Goal: Task Accomplishment & Management: Manage account settings

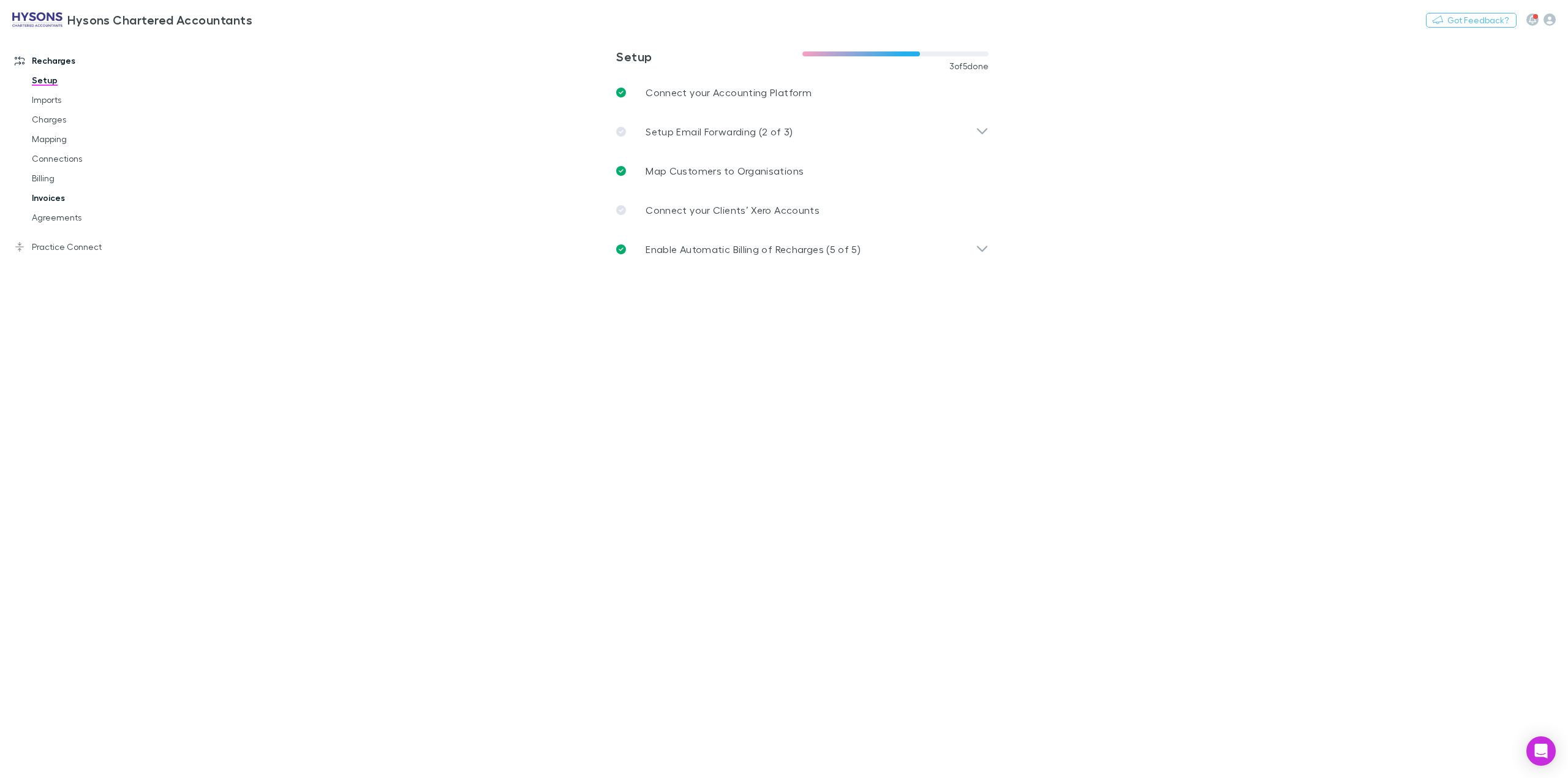
click at [46, 192] on link "Invoices" at bounding box center [97, 197] width 155 height 20
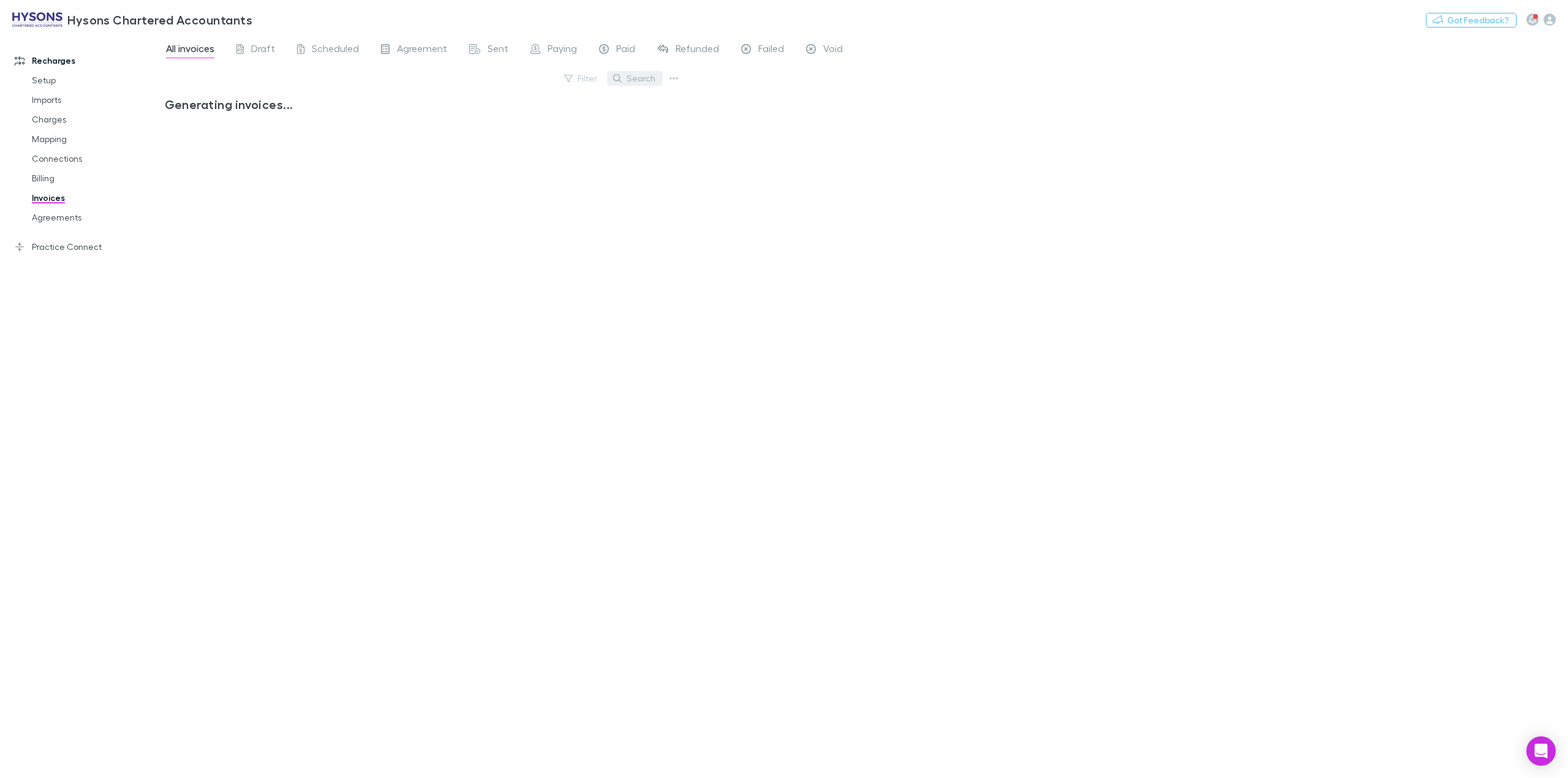
click at [643, 79] on button "Search" at bounding box center [634, 78] width 56 height 15
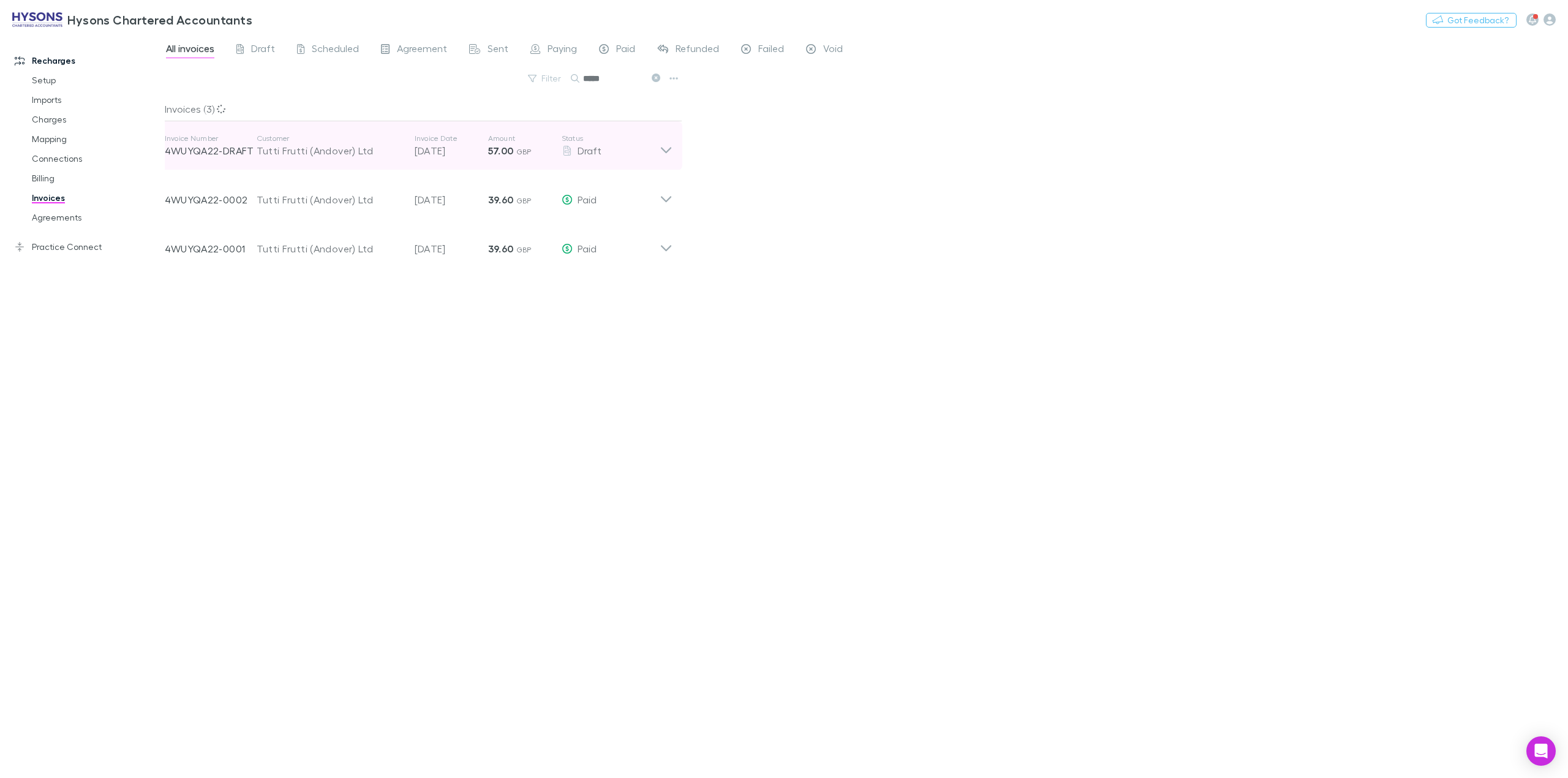
type input "*****"
click at [662, 150] on icon at bounding box center [666, 145] width 13 height 25
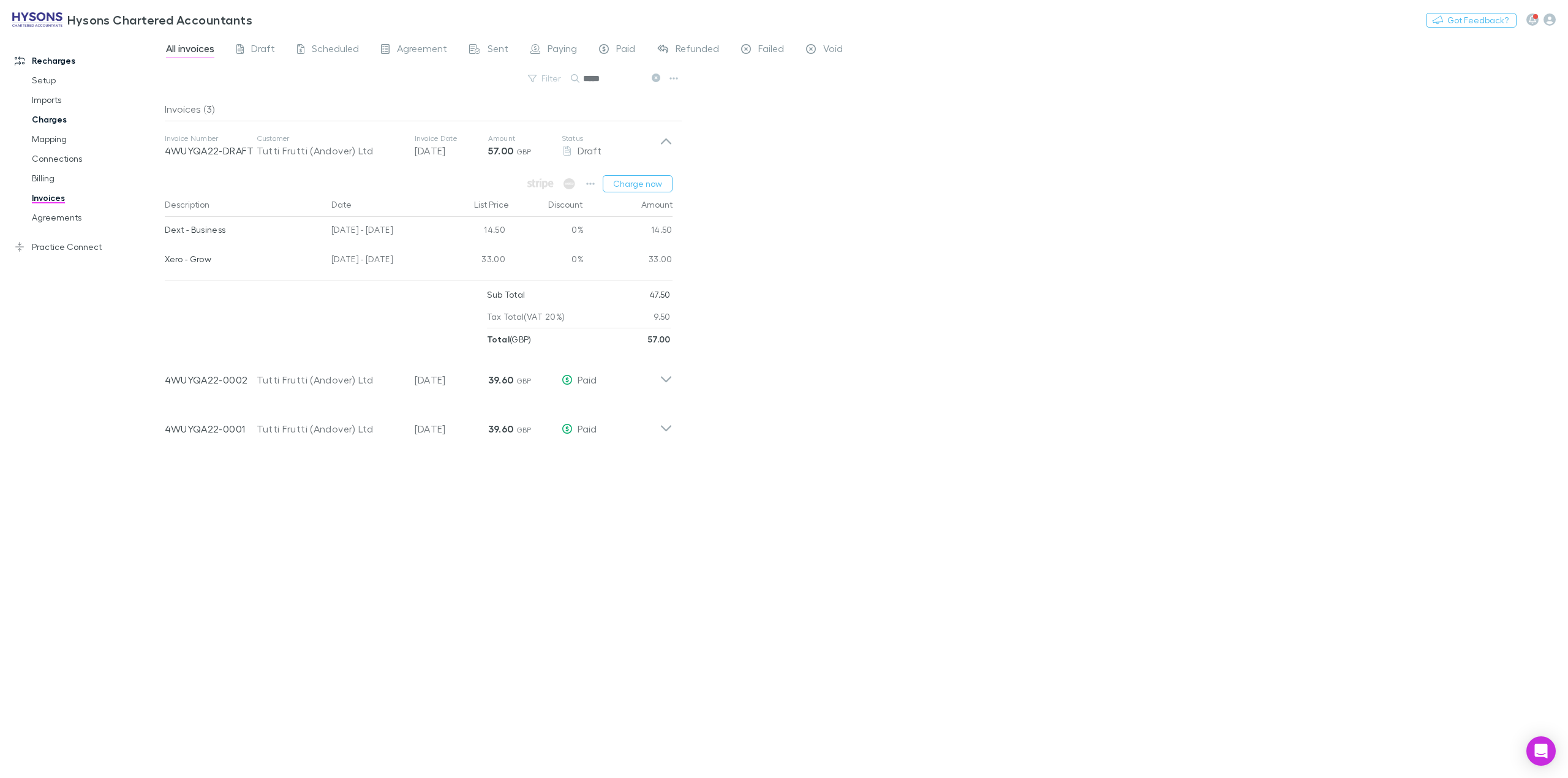
click at [44, 121] on link "Charges" at bounding box center [97, 119] width 155 height 20
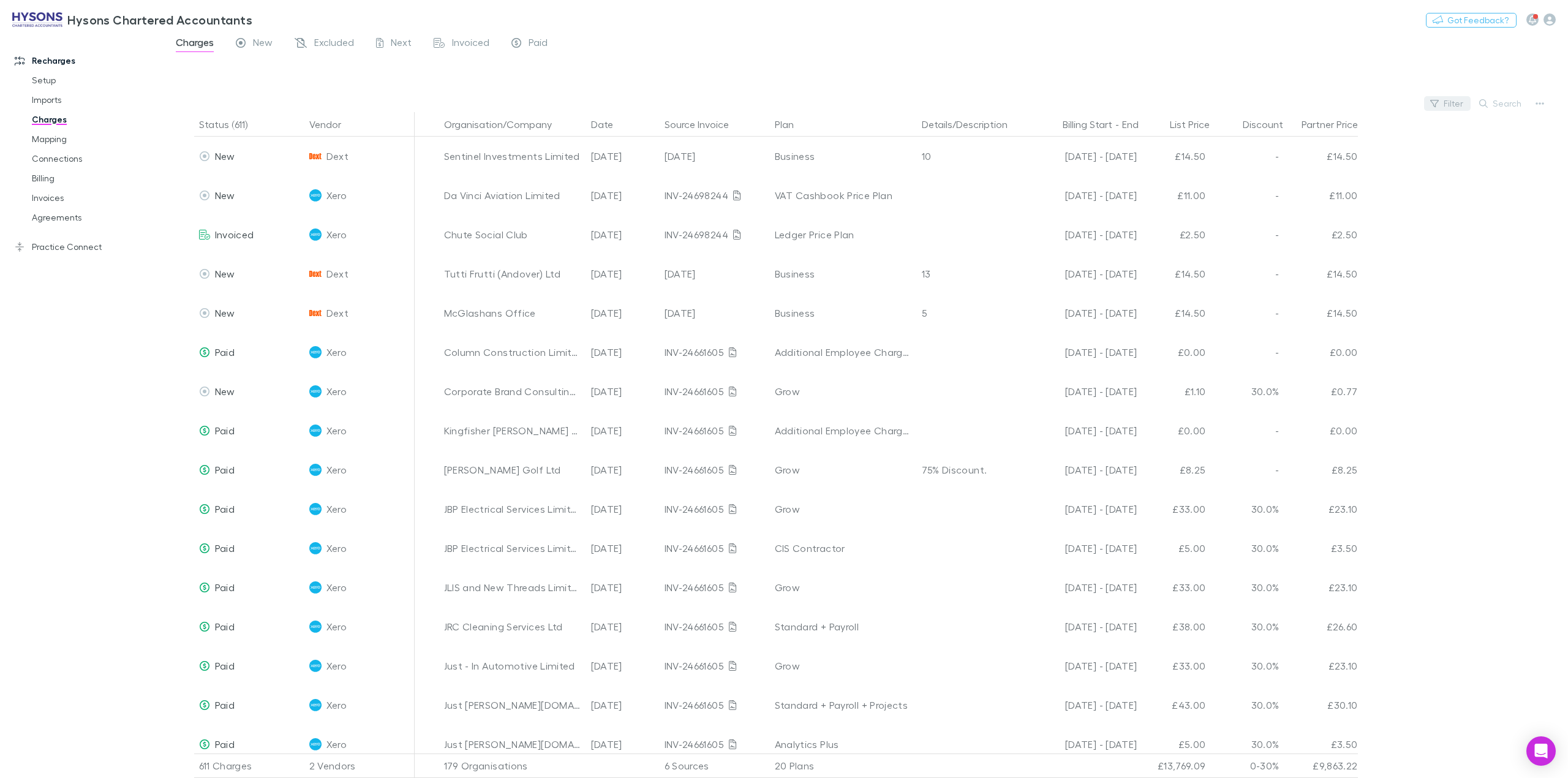
click at [1451, 106] on button "Filter" at bounding box center [1448, 103] width 46 height 15
click at [1292, 190] on li "Dext" at bounding box center [1365, 183] width 213 height 20
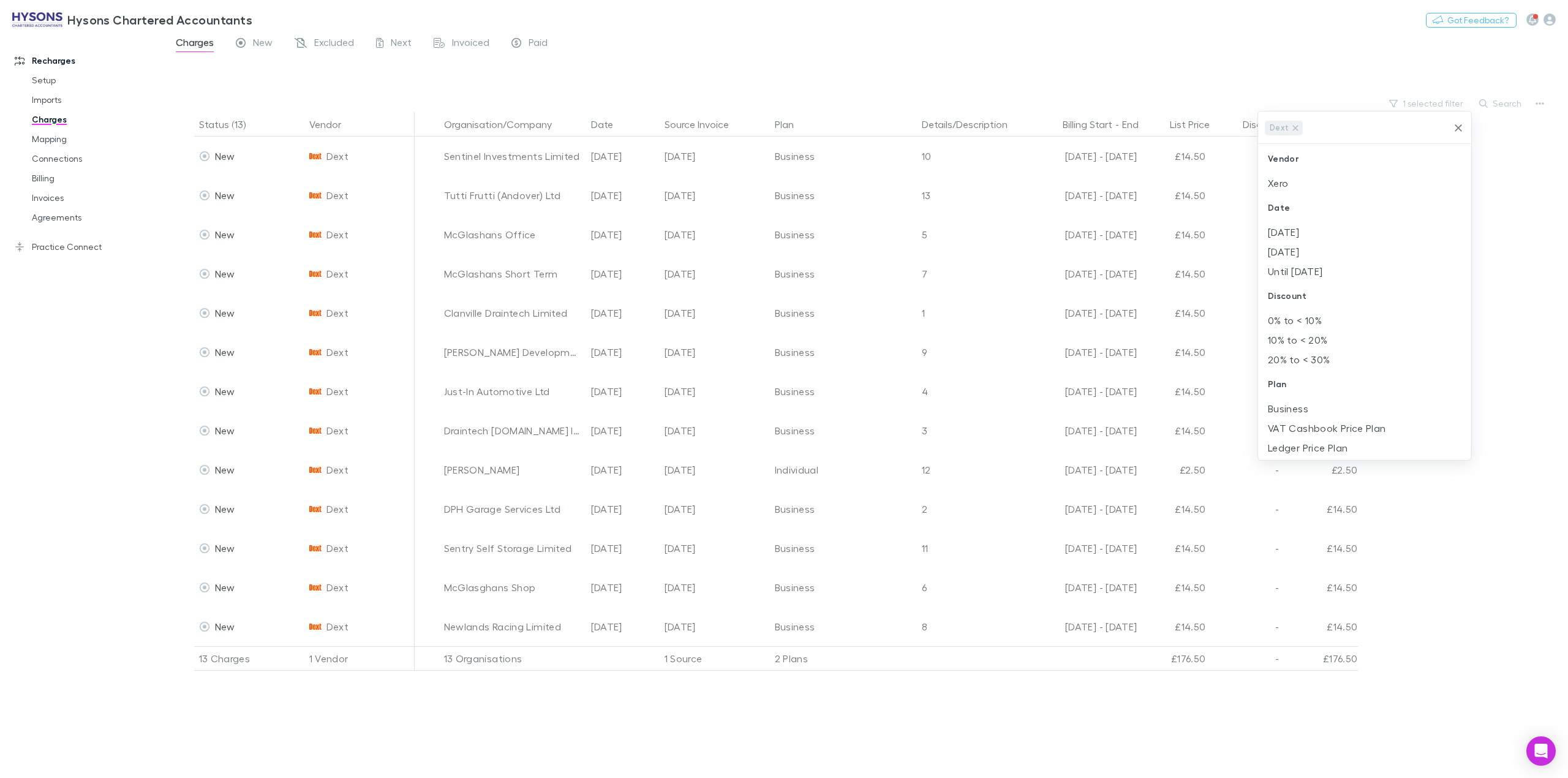
click at [56, 501] on div at bounding box center [784, 389] width 1568 height 778
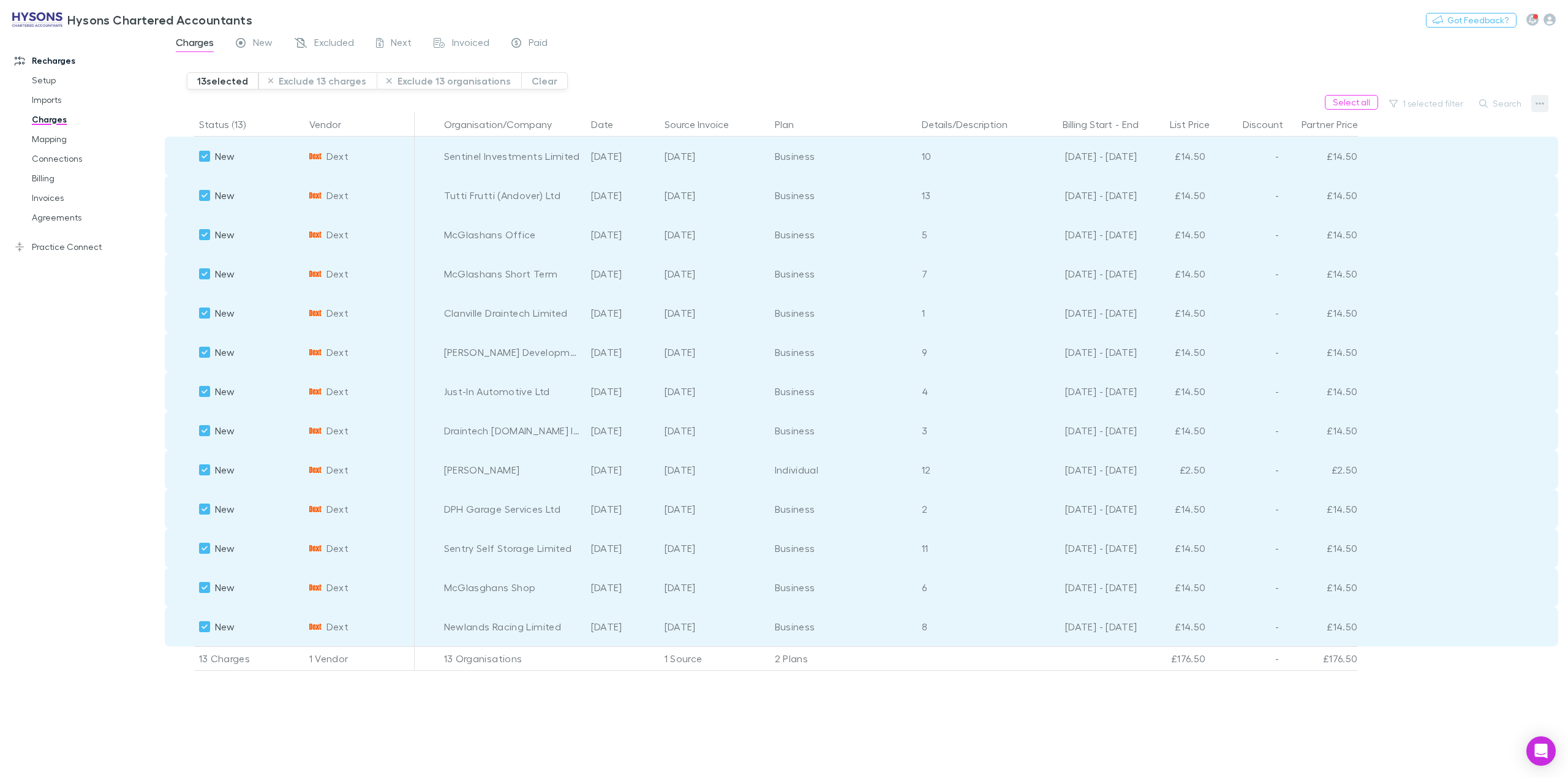
click at [1542, 103] on icon "button" at bounding box center [1540, 103] width 9 height 9
click at [1444, 153] on p "Plan exclusions" at bounding box center [1465, 150] width 149 height 15
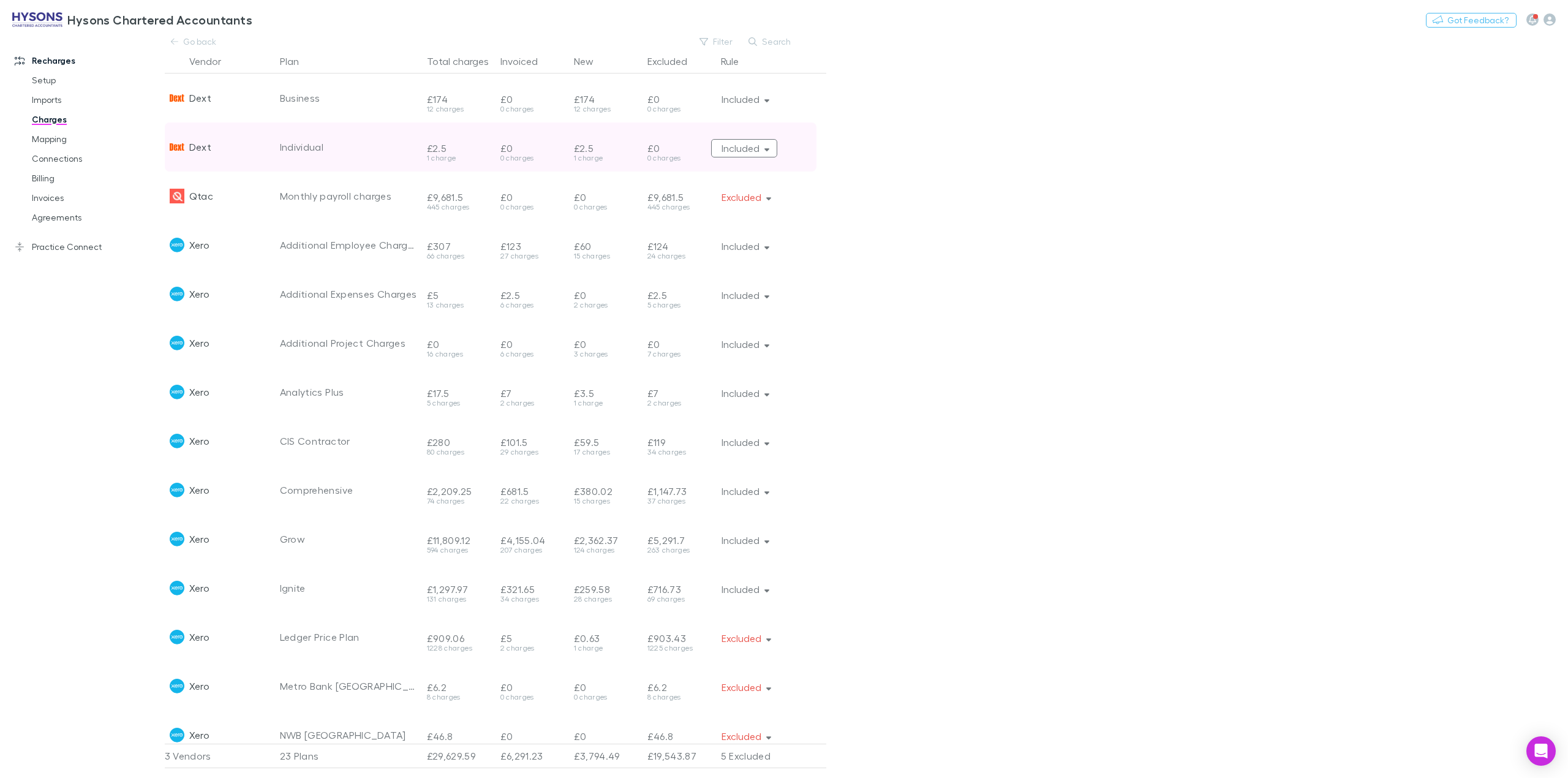
click at [767, 152] on icon "button" at bounding box center [767, 148] width 5 height 9
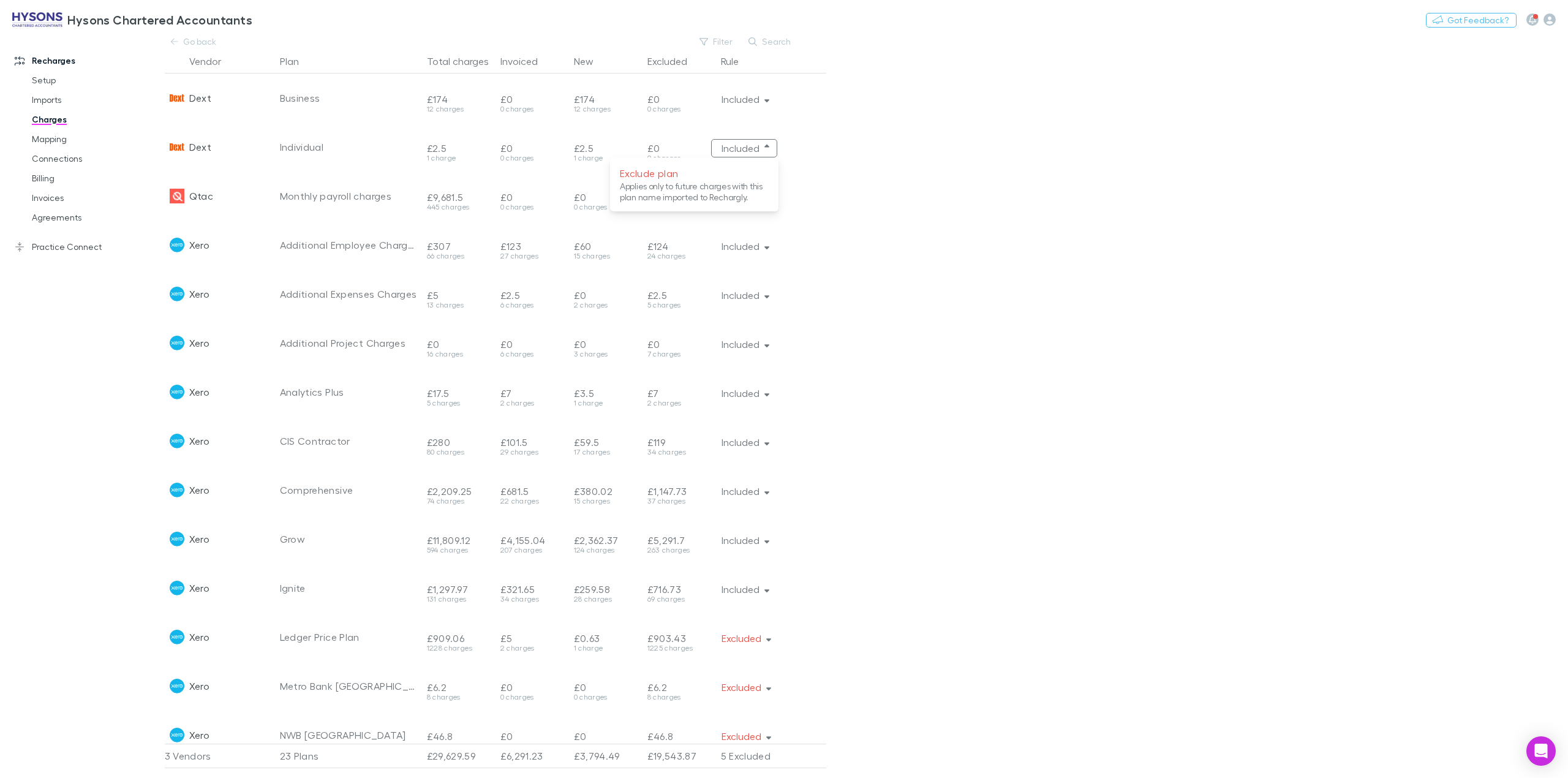
click at [866, 150] on div at bounding box center [784, 389] width 1568 height 778
click at [53, 122] on link "Charges" at bounding box center [97, 119] width 155 height 20
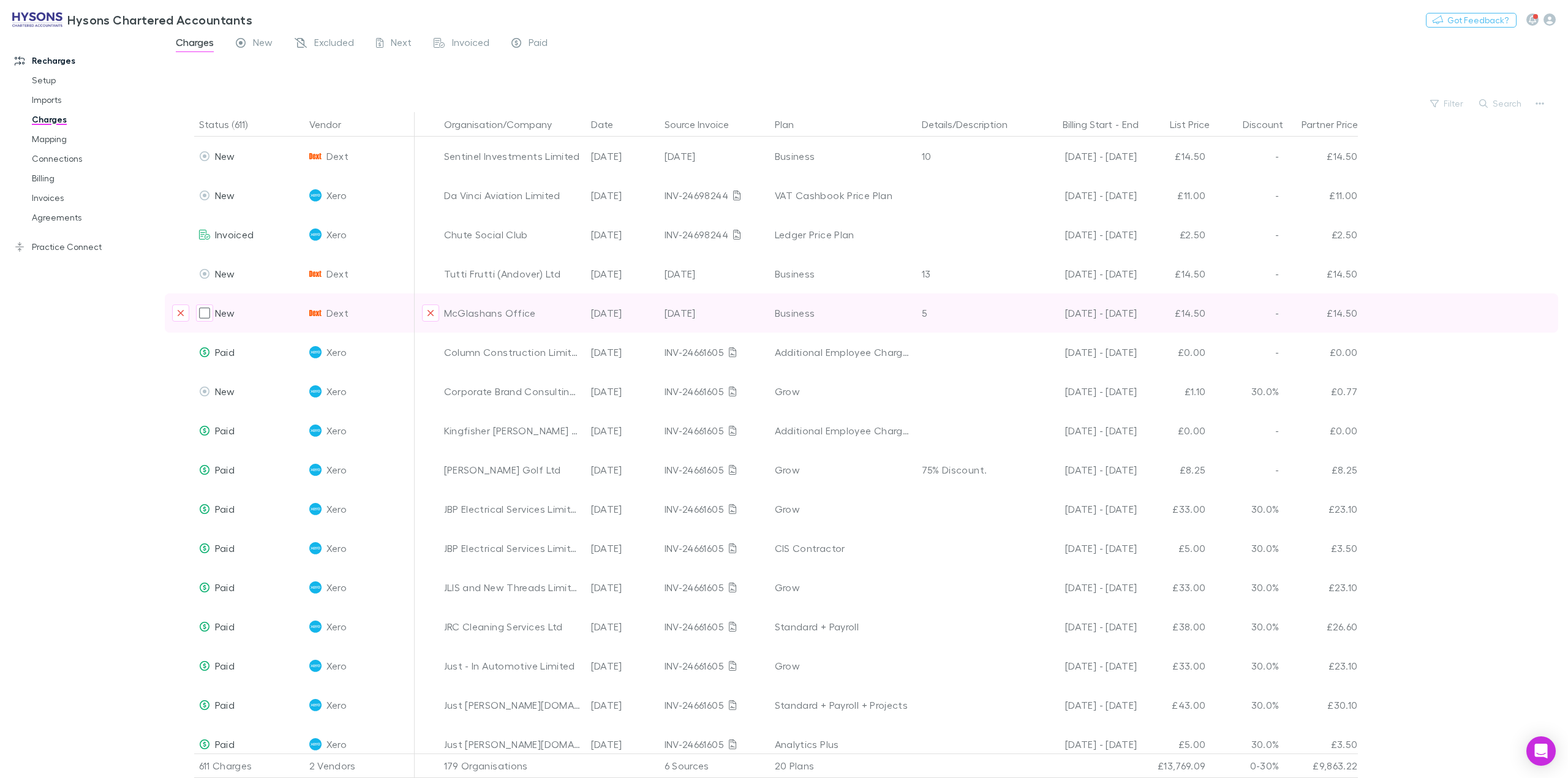
click at [1064, 324] on div "[DATE] - [DATE]" at bounding box center [1084, 313] width 105 height 39
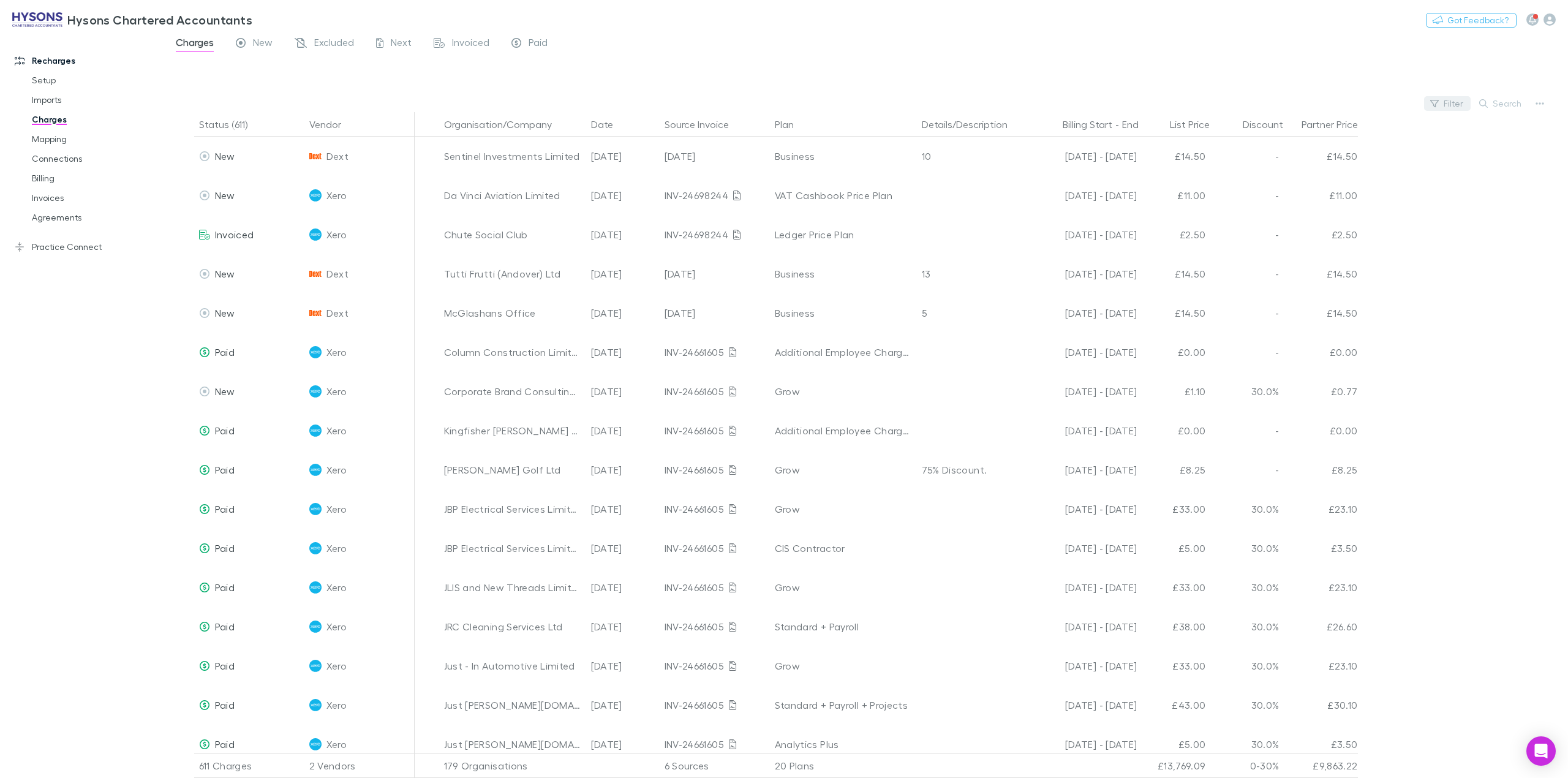
click at [1444, 110] on div "Filter" at bounding box center [1448, 103] width 46 height 17
click at [1449, 106] on button "Filter" at bounding box center [1448, 103] width 46 height 15
click at [1294, 187] on li "Dext" at bounding box center [1365, 183] width 213 height 20
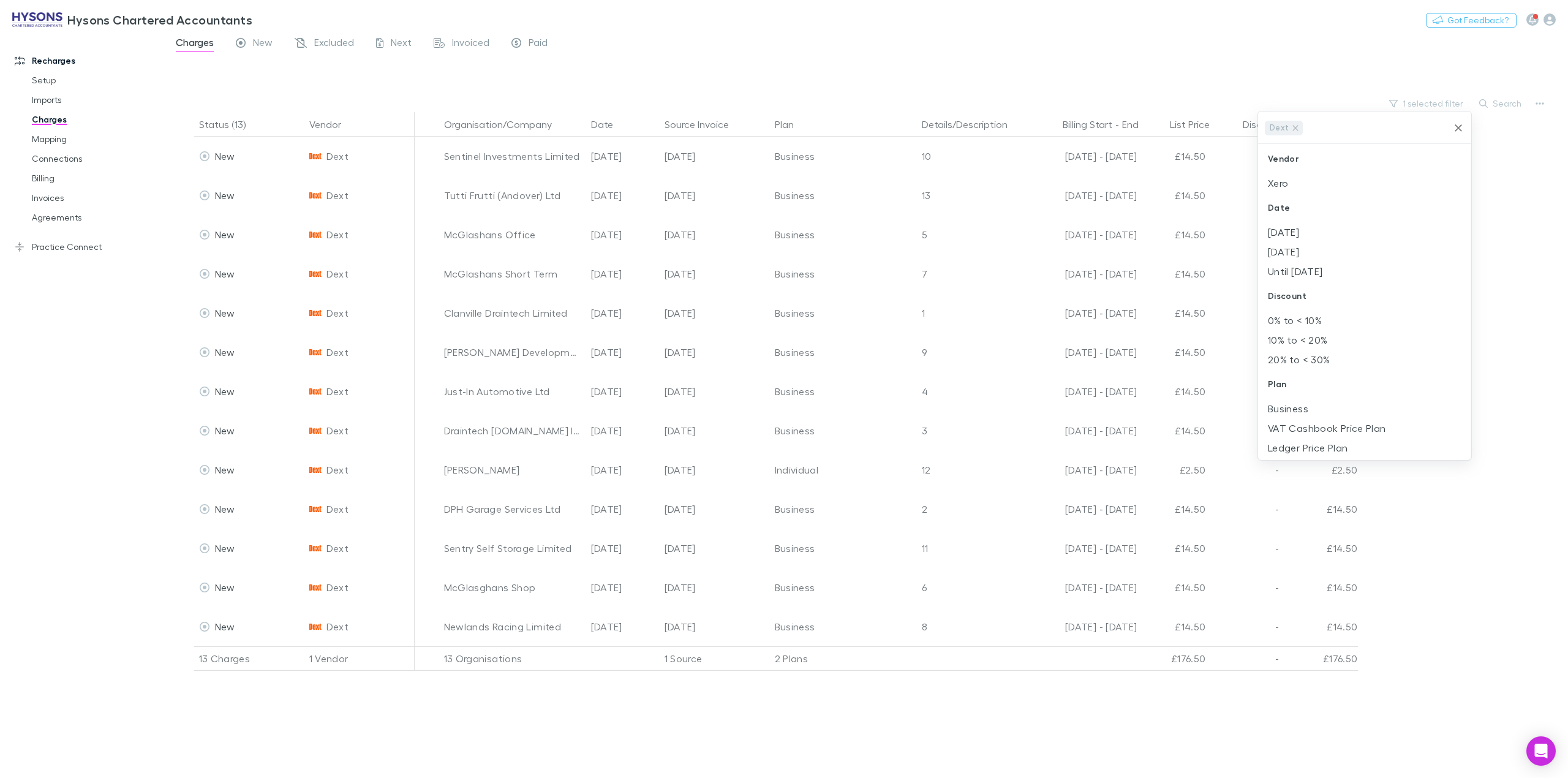
click at [1549, 336] on div at bounding box center [784, 389] width 1568 height 778
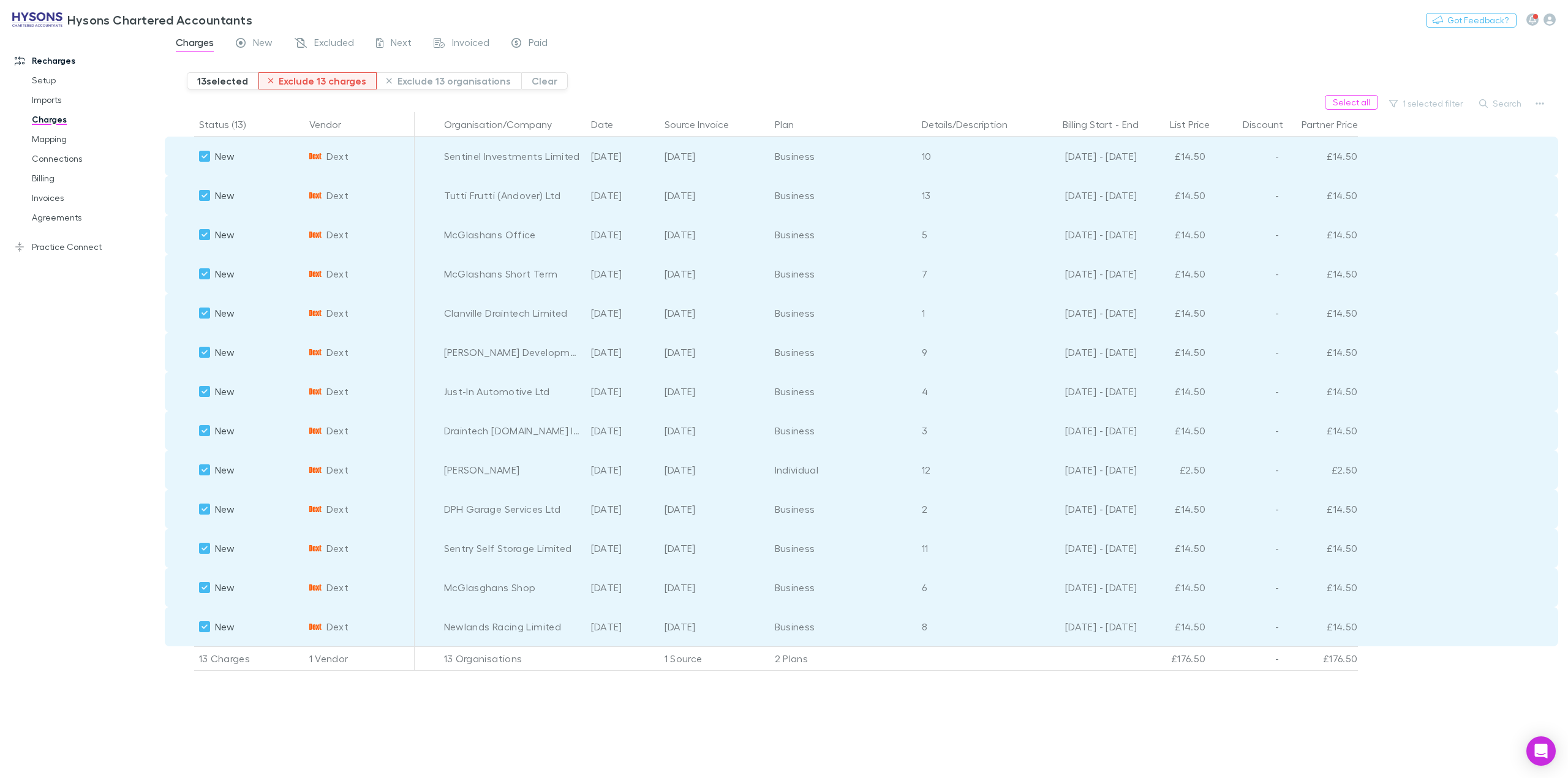
click at [317, 82] on button "Exclude 13 charges" at bounding box center [318, 81] width 119 height 17
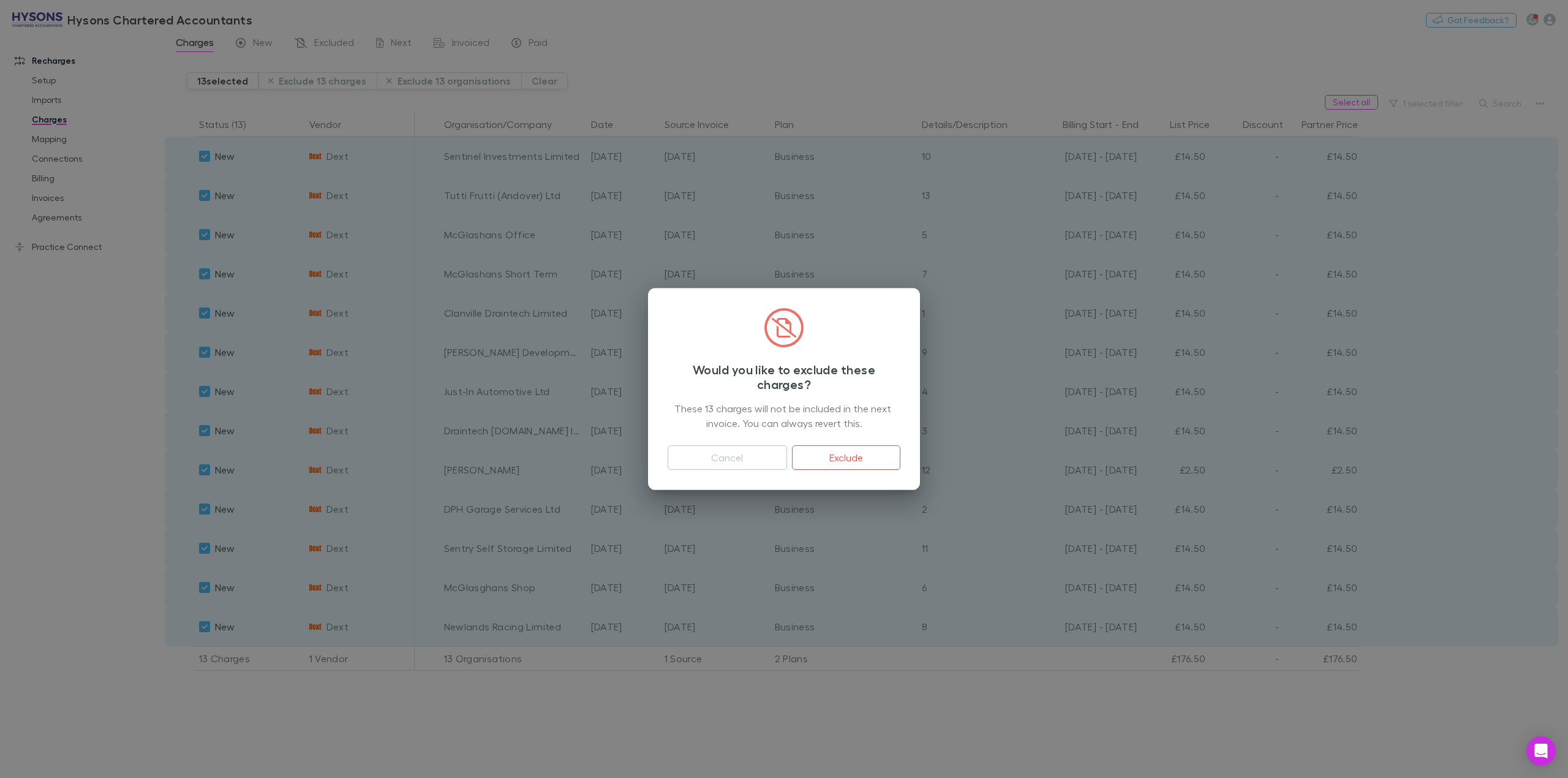
click at [828, 450] on button "Exclude" at bounding box center [846, 457] width 109 height 25
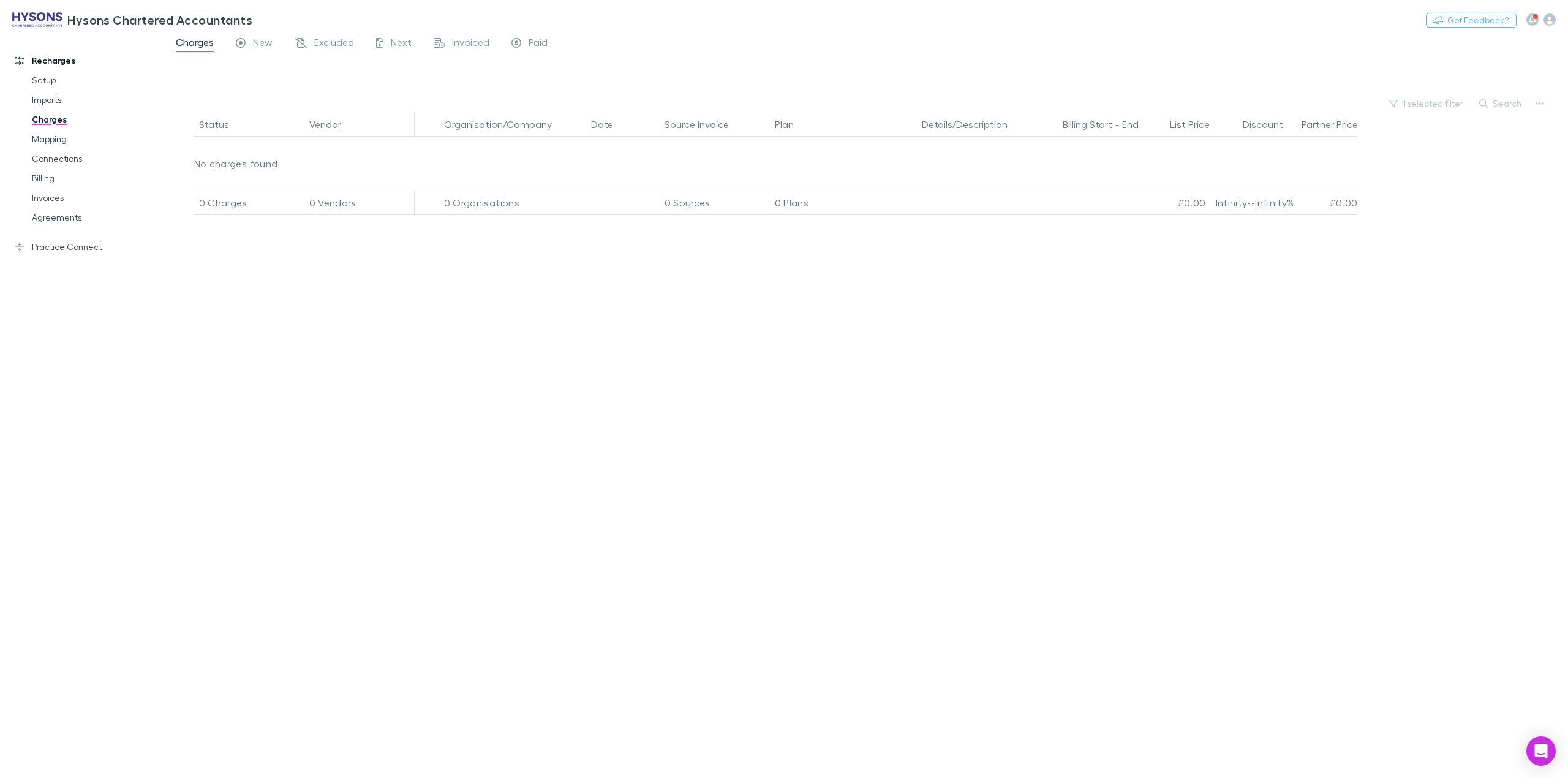
click at [311, 42] on div "Excluded" at bounding box center [325, 44] width 60 height 16
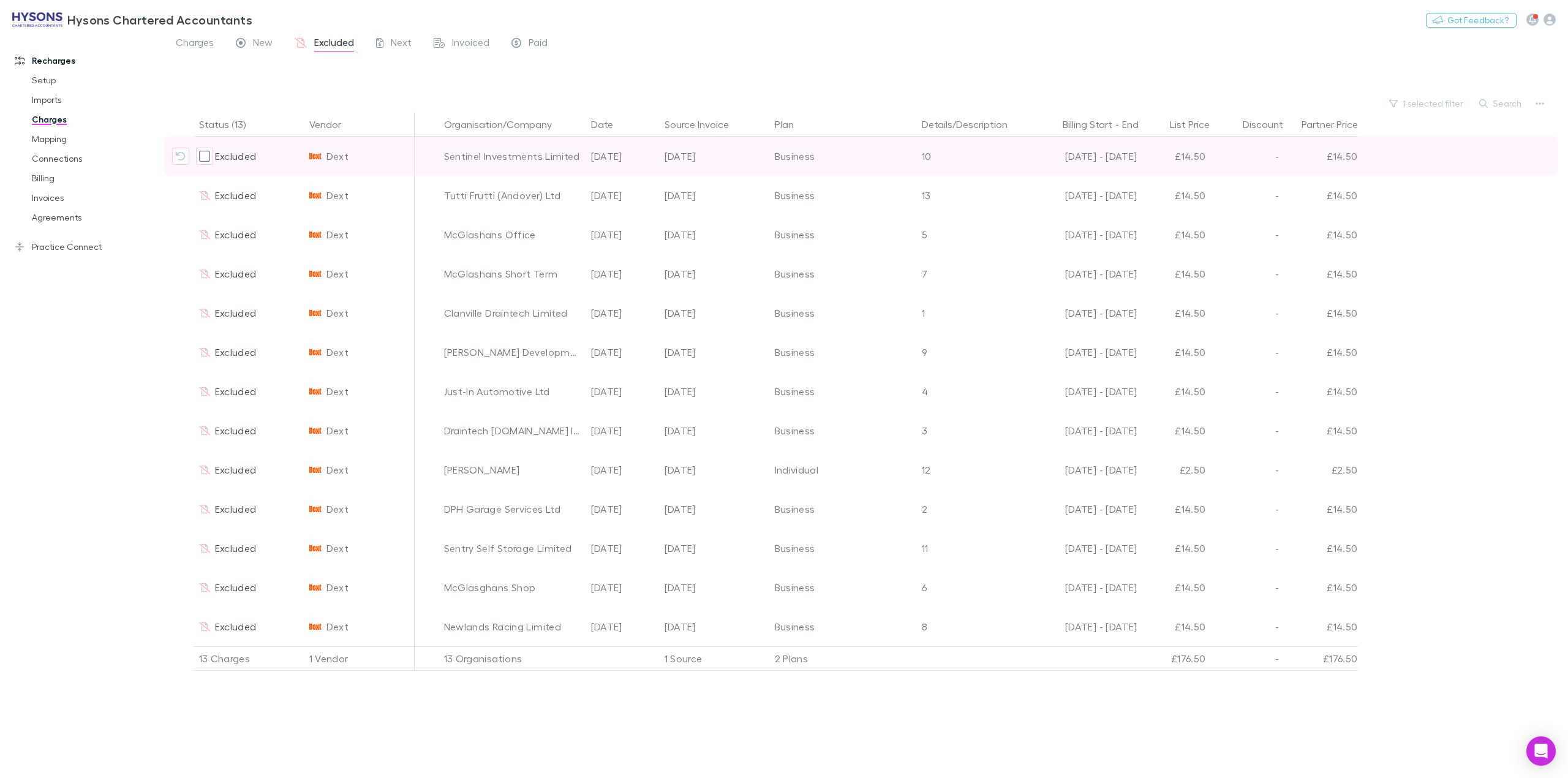
click at [1265, 163] on div "-" at bounding box center [1248, 156] width 73 height 39
